Goal: Task Accomplishment & Management: Complete application form

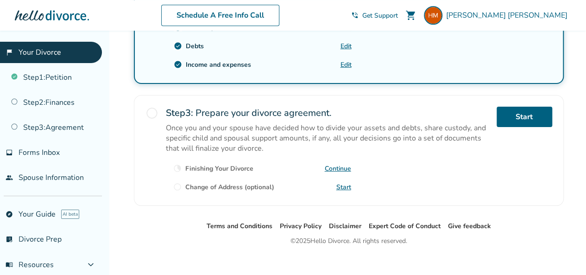
scroll to position [394, 0]
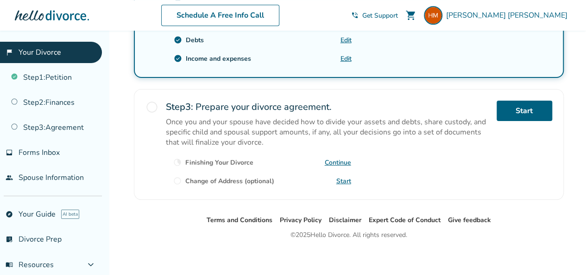
click at [344, 177] on link "Start" at bounding box center [343, 181] width 15 height 9
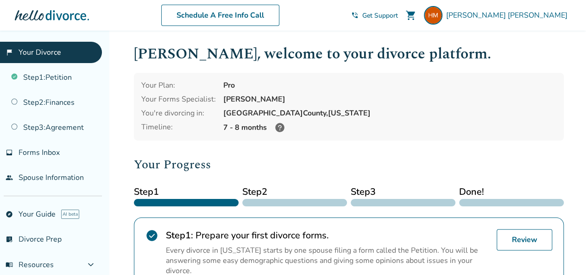
scroll to position [0, 0]
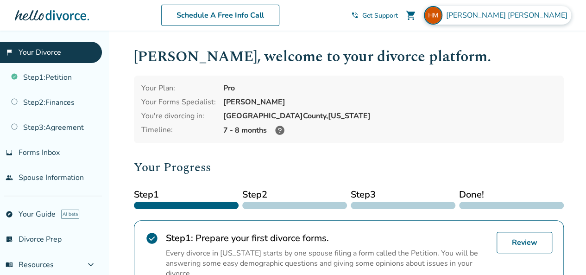
click at [539, 15] on span "Halina Macmurdo" at bounding box center [508, 15] width 125 height 10
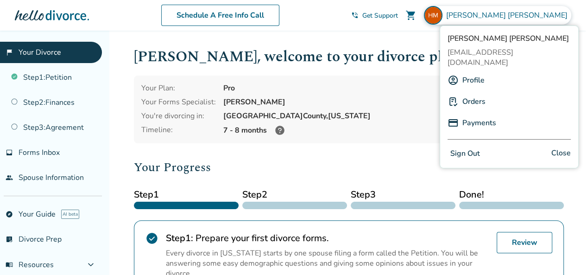
click at [479, 74] on link "Profile" at bounding box center [473, 80] width 22 height 18
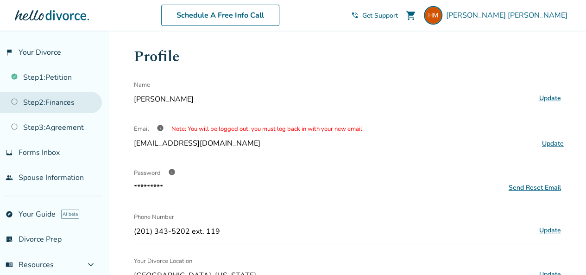
click at [59, 99] on link "Step 2 : Finances" at bounding box center [51, 102] width 102 height 21
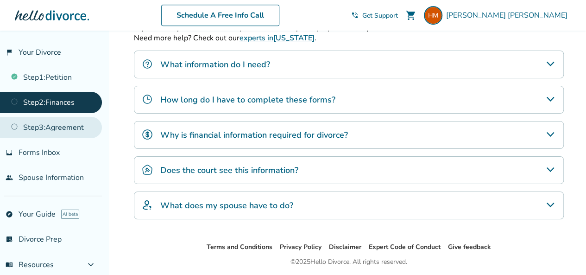
click at [71, 119] on link "Step 3 : Agreement" at bounding box center [51, 127] width 102 height 21
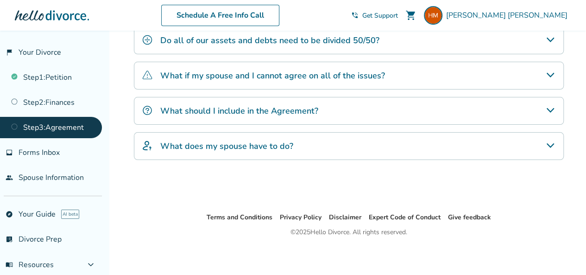
scroll to position [281, 0]
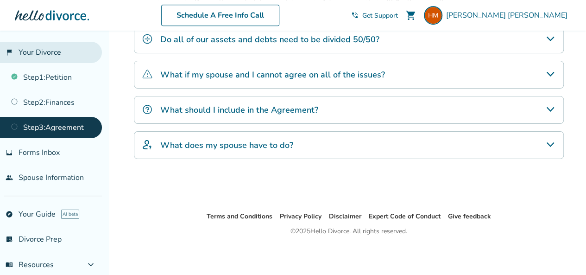
drag, startPoint x: 28, startPoint y: 93, endPoint x: 43, endPoint y: 51, distance: 44.5
click at [43, 51] on link "flag_2 Your Divorce" at bounding box center [51, 52] width 102 height 21
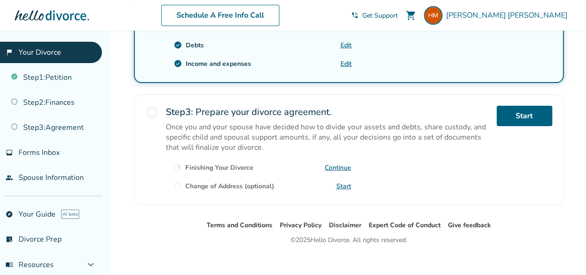
scroll to position [394, 0]
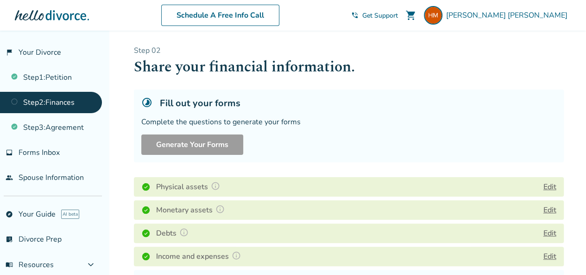
scroll to position [139, 0]
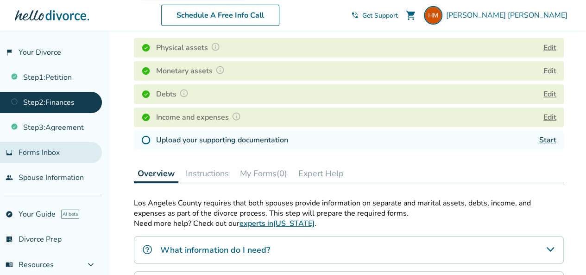
click at [37, 151] on span "Forms Inbox" at bounding box center [39, 152] width 41 height 10
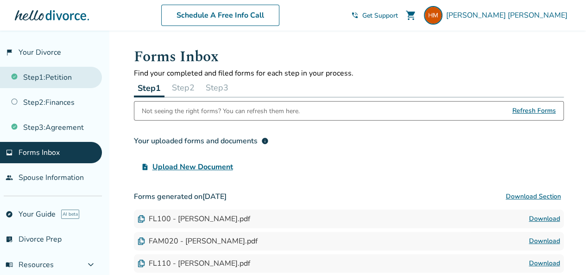
click at [64, 75] on link "Step 1 : Petition" at bounding box center [51, 77] width 102 height 21
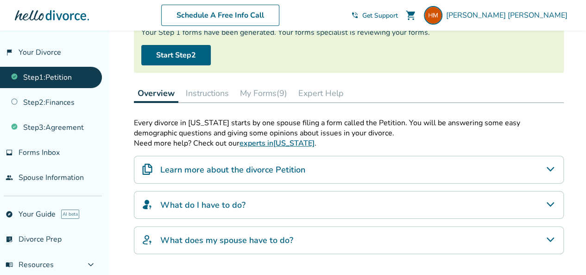
scroll to position [93, 0]
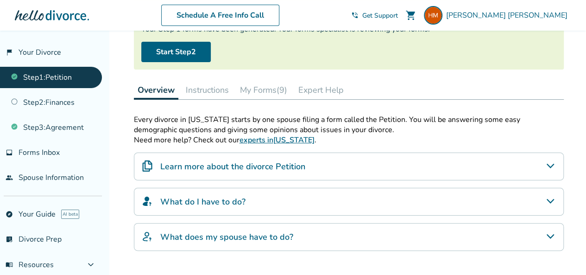
click at [268, 90] on button "My Forms (9)" at bounding box center [263, 90] width 55 height 19
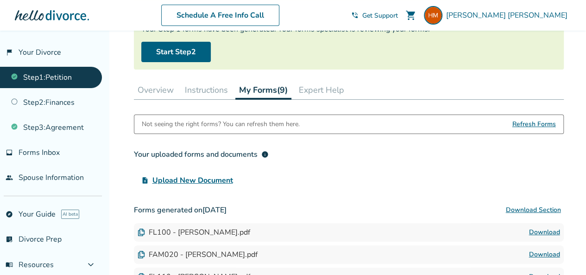
click at [212, 178] on span "Upload New Document" at bounding box center [192, 180] width 81 height 11
click at [0, 0] on input "upload_file Upload New Document" at bounding box center [0, 0] width 0 height 0
